Goal: Check status: Check status

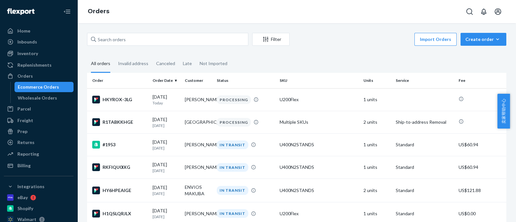
click at [213, 38] on input "text" at bounding box center [167, 39] width 161 height 13
click at [58, 88] on div "Ecommerce Orders" at bounding box center [44, 87] width 58 height 9
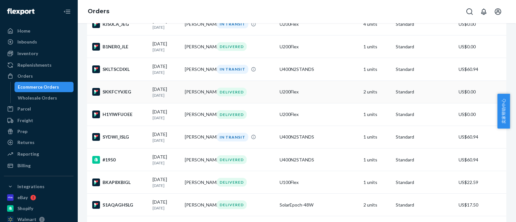
scroll to position [403, 0]
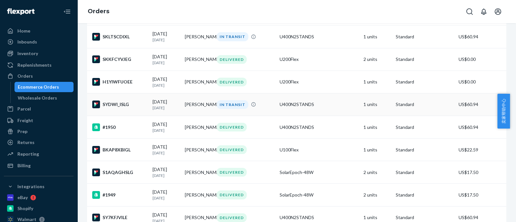
click at [202, 112] on td "[PERSON_NAME]" at bounding box center [198, 104] width 32 height 23
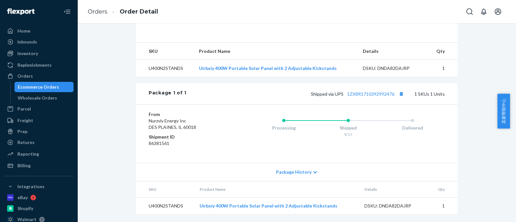
scroll to position [205, 0]
click at [364, 96] on link "1ZX8R1710392992476" at bounding box center [370, 93] width 47 height 5
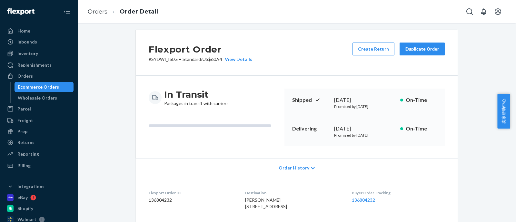
scroll to position [0, 0]
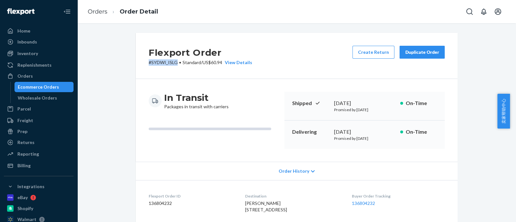
drag, startPoint x: 141, startPoint y: 64, endPoint x: 173, endPoint y: 62, distance: 31.7
click at [173, 62] on div "Flexport Order # SYDWI_ISLG • Standard / US$60.94 View Details Create Return Du…" at bounding box center [297, 56] width 322 height 46
copy p "# SYDWI_ISLG"
click at [51, 88] on div "Ecommerce Orders" at bounding box center [38, 87] width 41 height 6
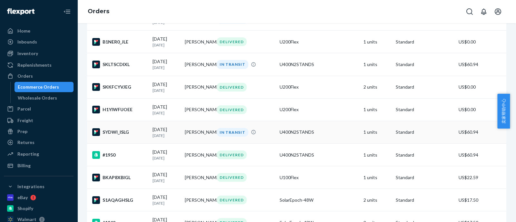
scroll to position [363, 0]
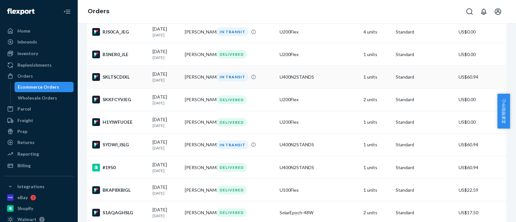
click at [204, 86] on td "[PERSON_NAME]" at bounding box center [198, 77] width 32 height 23
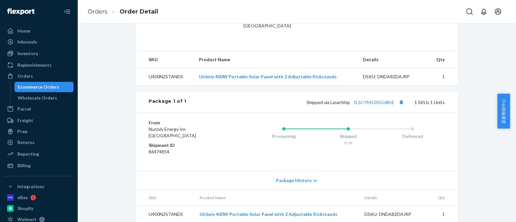
scroll to position [205, 0]
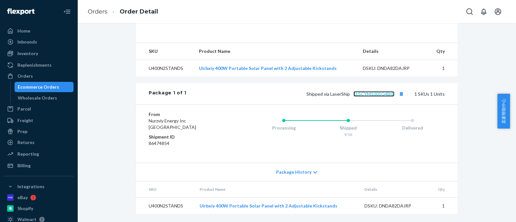
click at [364, 94] on link "1LSCYM1005G4BIE" at bounding box center [374, 93] width 41 height 5
drag, startPoint x: 57, startPoint y: 87, endPoint x: 202, endPoint y: 130, distance: 151.9
click at [57, 87] on div "Ecommerce Orders" at bounding box center [44, 87] width 58 height 9
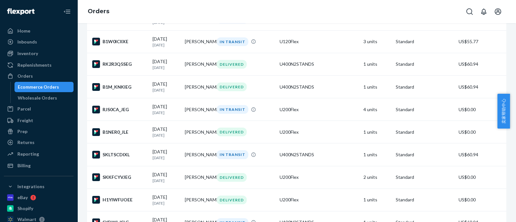
scroll to position [282, 0]
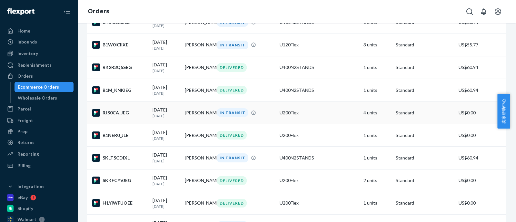
click at [194, 116] on td "[PERSON_NAME]" at bounding box center [198, 113] width 32 height 23
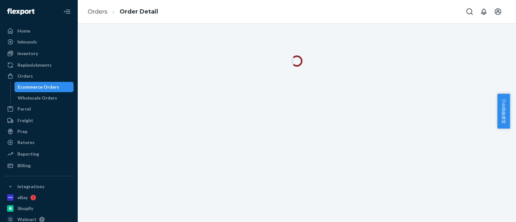
click at [365, 108] on div at bounding box center [296, 122] width 439 height 199
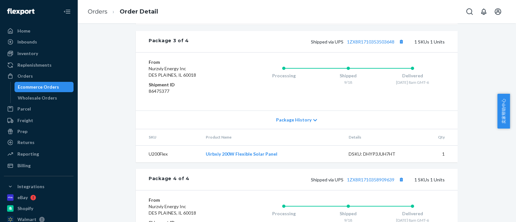
scroll to position [618, 0]
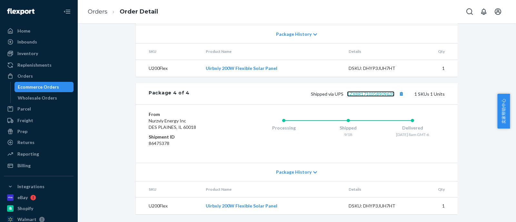
click at [364, 94] on link "1ZX8R1710358909639" at bounding box center [370, 93] width 47 height 5
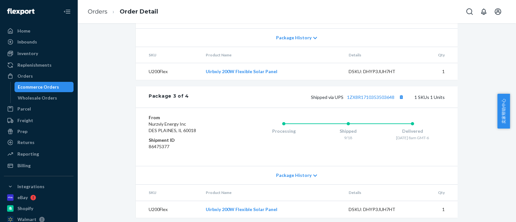
scroll to position [456, 0]
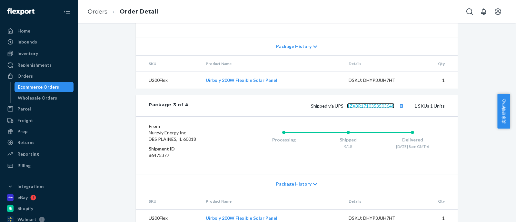
click at [358, 109] on link "1ZX8R1710353503648" at bounding box center [370, 105] width 47 height 5
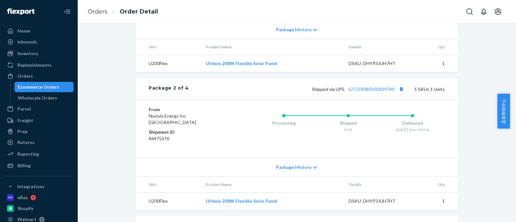
scroll to position [255, 0]
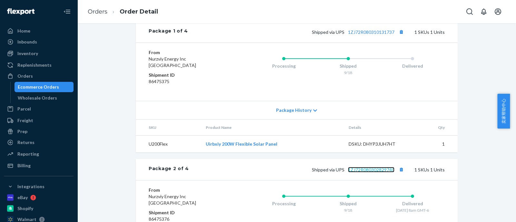
click at [376, 173] on link "1ZJ72R080302829740" at bounding box center [371, 169] width 46 height 5
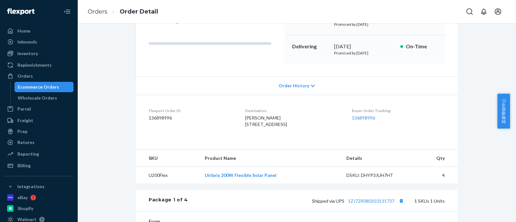
scroll to position [121, 0]
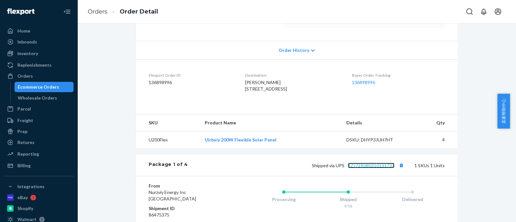
click at [376, 168] on link "1ZJ72R080310131737" at bounding box center [371, 165] width 46 height 5
drag, startPoint x: 50, startPoint y: 85, endPoint x: 92, endPoint y: 95, distance: 43.0
click at [50, 85] on div "Ecommerce Orders" at bounding box center [38, 87] width 41 height 6
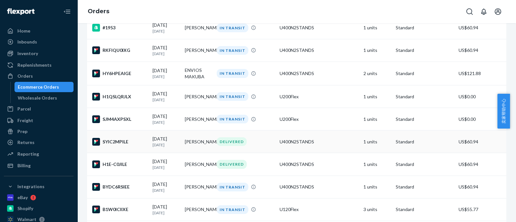
scroll to position [161, 0]
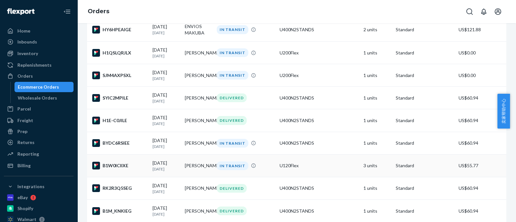
click at [185, 171] on td "[PERSON_NAME]" at bounding box center [198, 166] width 32 height 23
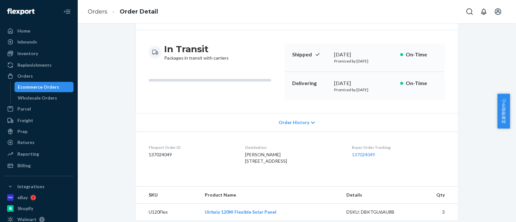
scroll to position [36, 0]
